Goal: Task Accomplishment & Management: Manage account settings

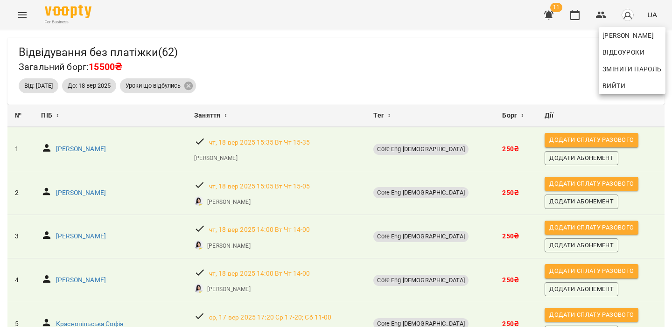
click at [613, 88] on span "Вийти" at bounding box center [613, 85] width 23 height 11
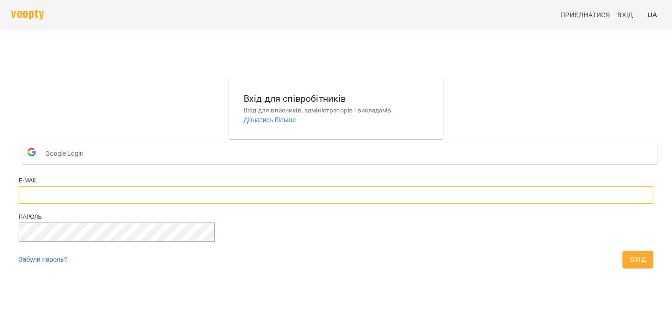
type input "**********"
click at [623, 268] on button "Вхід" at bounding box center [638, 259] width 31 height 17
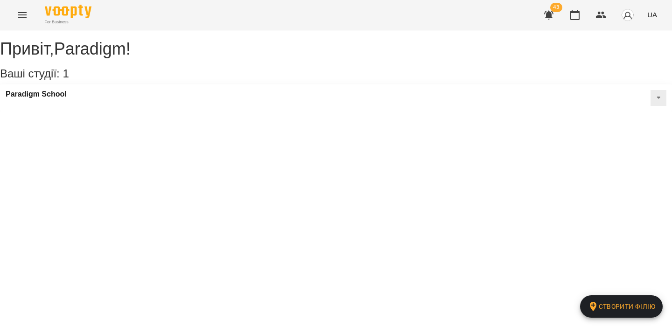
click at [21, 21] on button "Menu" at bounding box center [22, 15] width 22 height 22
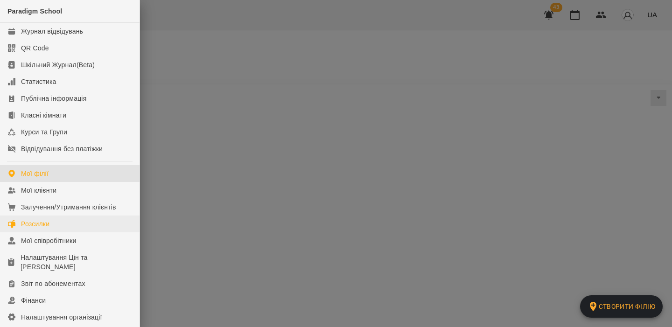
scroll to position [111, 0]
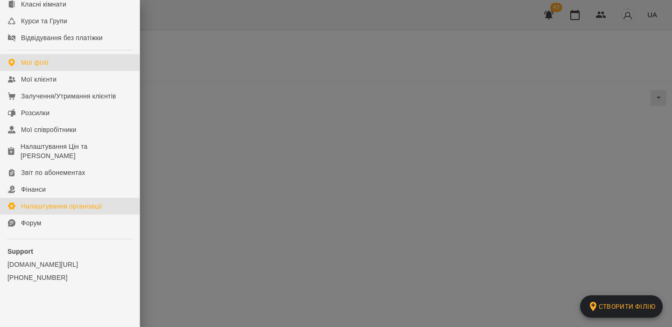
click at [65, 209] on div "Налаштування організації" at bounding box center [61, 206] width 81 height 9
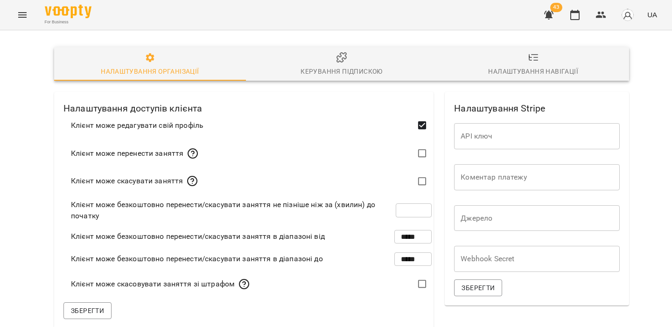
click at [328, 65] on span "Керування підпискою" at bounding box center [342, 64] width 181 height 25
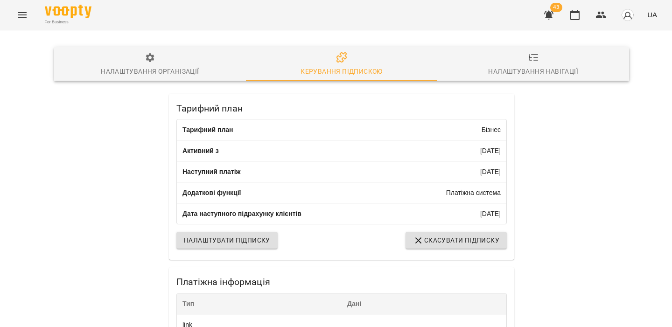
scroll to position [241, 0]
